Goal: Navigation & Orientation: Go to known website

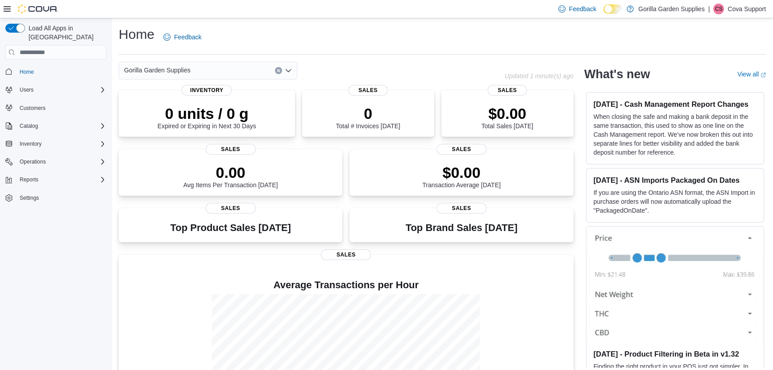
click at [744, 7] on p "Cova Support" at bounding box center [747, 9] width 38 height 11
click at [706, 87] on span "Sign Out" at bounding box center [709, 86] width 24 height 9
